Goal: Information Seeking & Learning: Learn about a topic

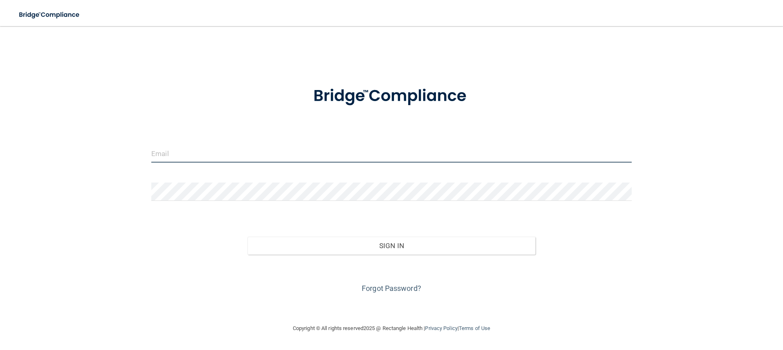
click at [167, 158] on input "email" at bounding box center [391, 153] width 480 height 18
type input "[EMAIL_ADDRESS][PERSON_NAME][DOMAIN_NAME]"
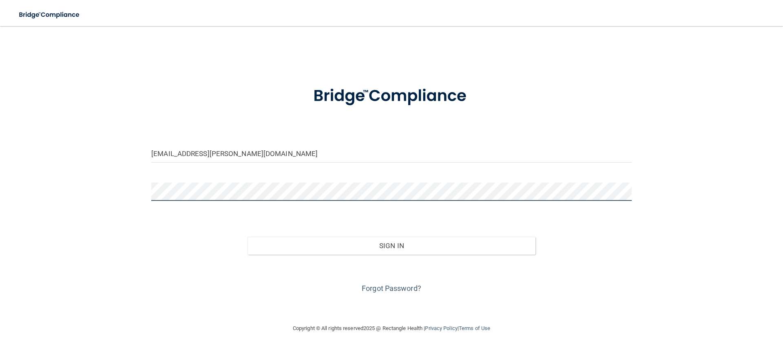
click at [247, 237] on button "Sign In" at bounding box center [391, 246] width 288 height 18
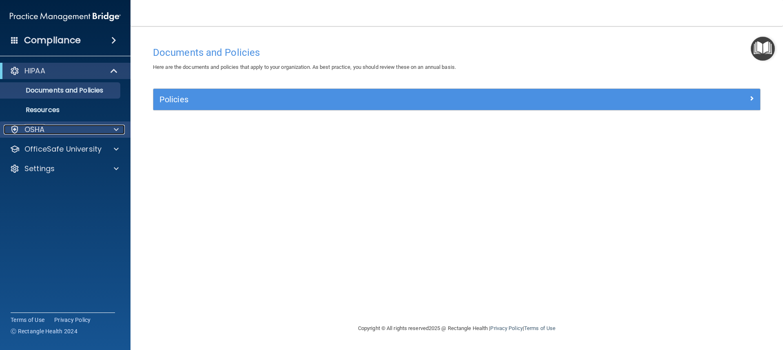
click at [44, 129] on p "OSHA" at bounding box center [34, 130] width 20 height 10
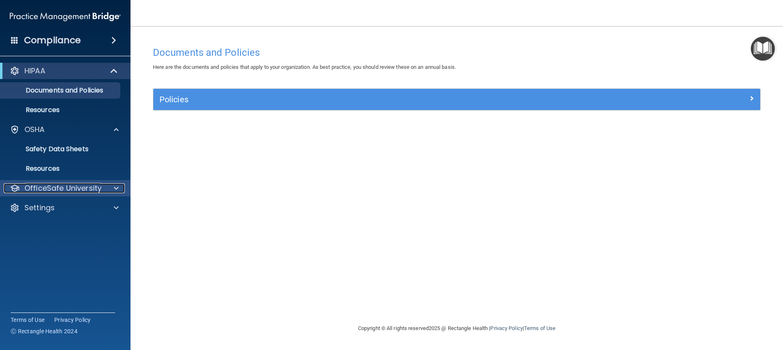
click at [55, 184] on p "OfficeSafe University" at bounding box center [62, 188] width 77 height 10
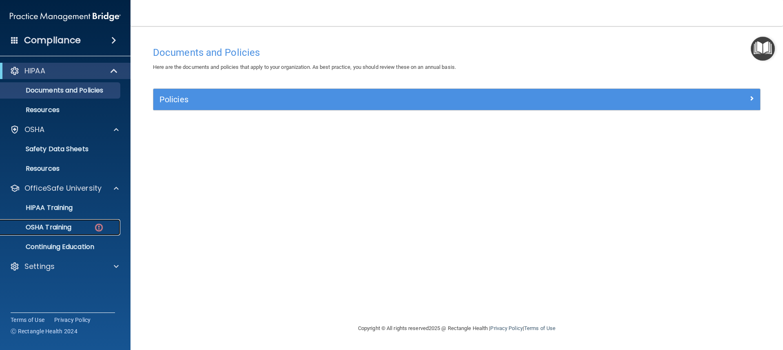
click at [86, 228] on div "OSHA Training" at bounding box center [60, 227] width 111 height 8
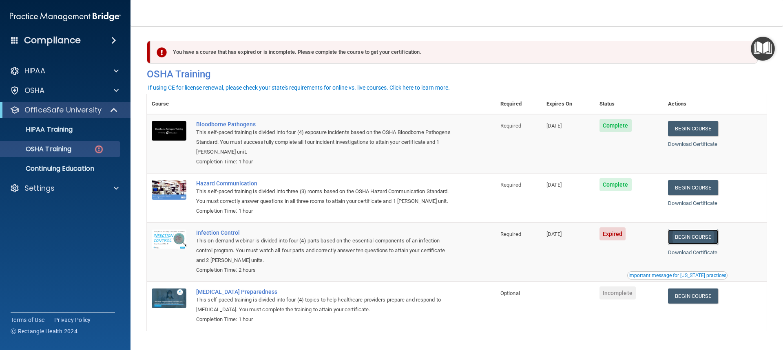
click at [689, 245] on link "Begin Course" at bounding box center [693, 236] width 50 height 15
